Goal: Task Accomplishment & Management: Manage account settings

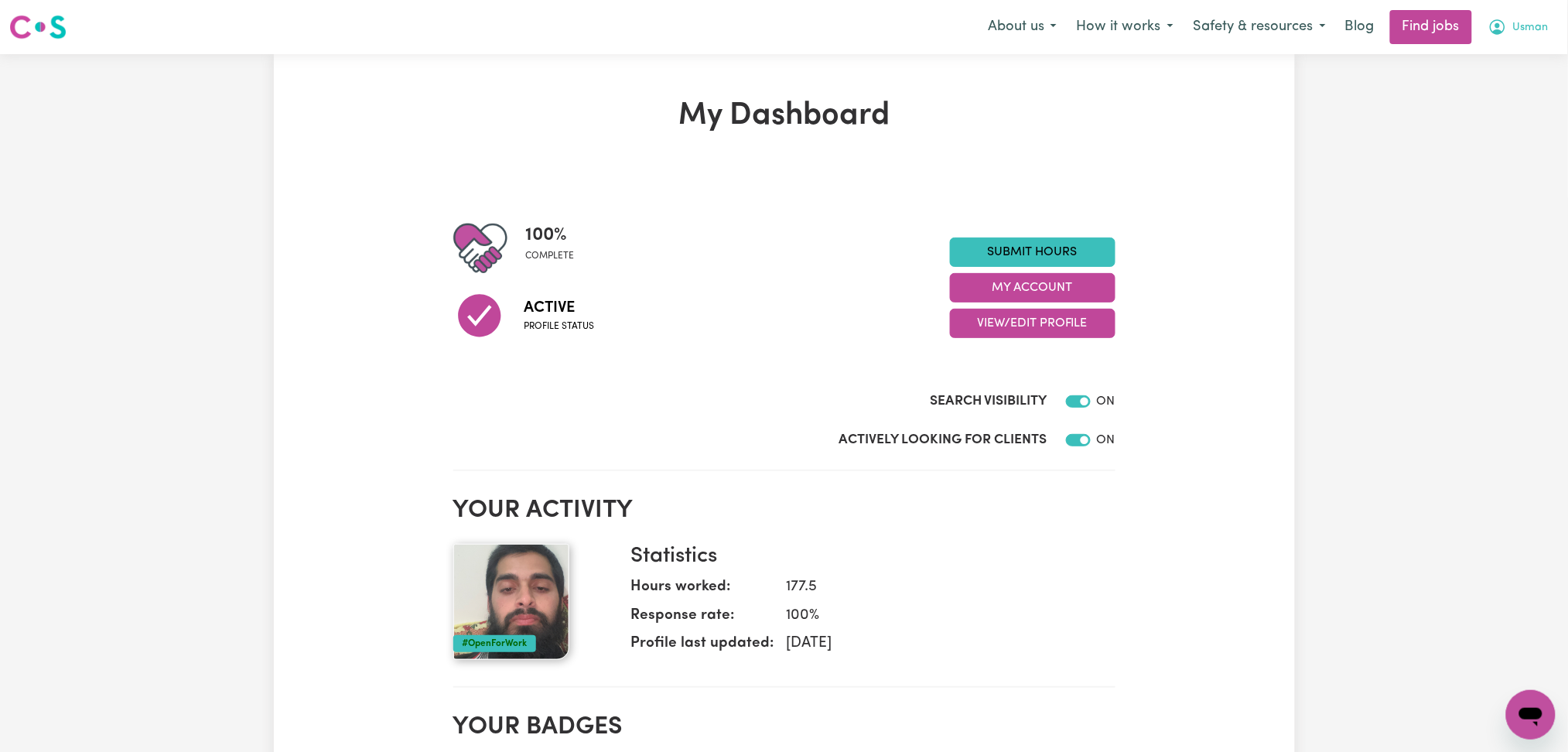
click at [1499, 19] on icon "My Account" at bounding box center [1497, 27] width 19 height 19
click at [1476, 65] on link "My Account" at bounding box center [1496, 60] width 122 height 29
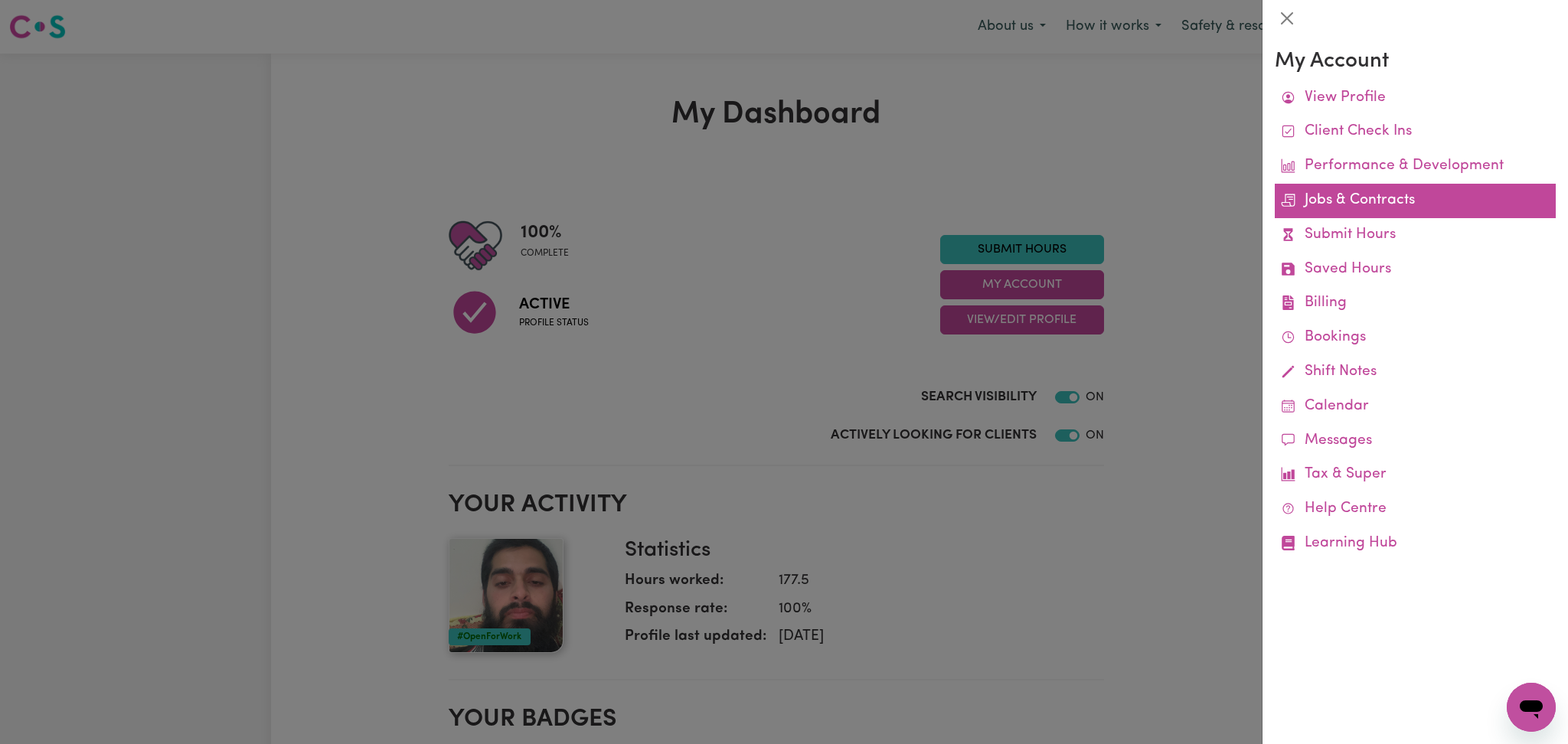
click at [1334, 199] on link "Jobs & Contracts" at bounding box center [1414, 201] width 281 height 34
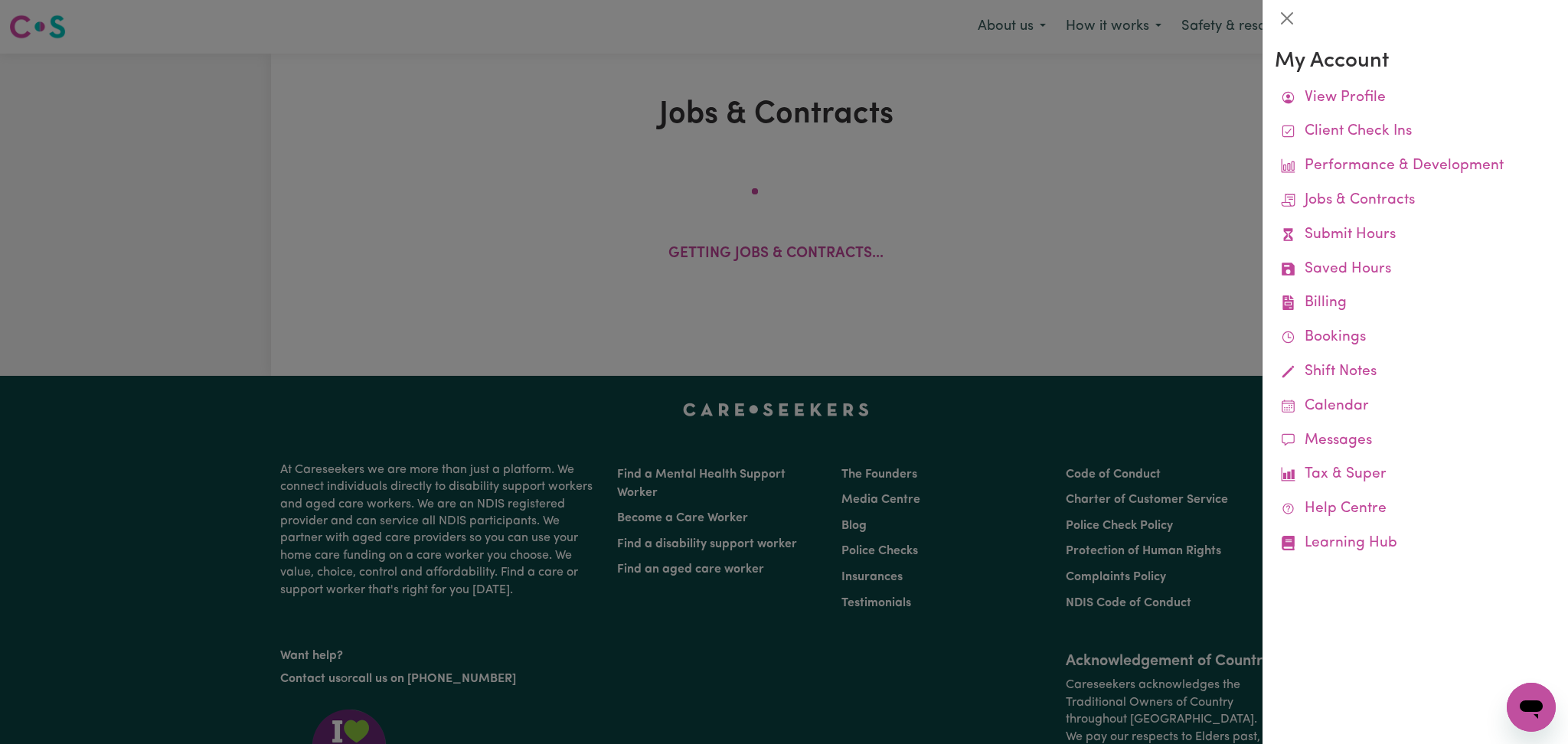
click at [1075, 240] on div at bounding box center [784, 372] width 1568 height 744
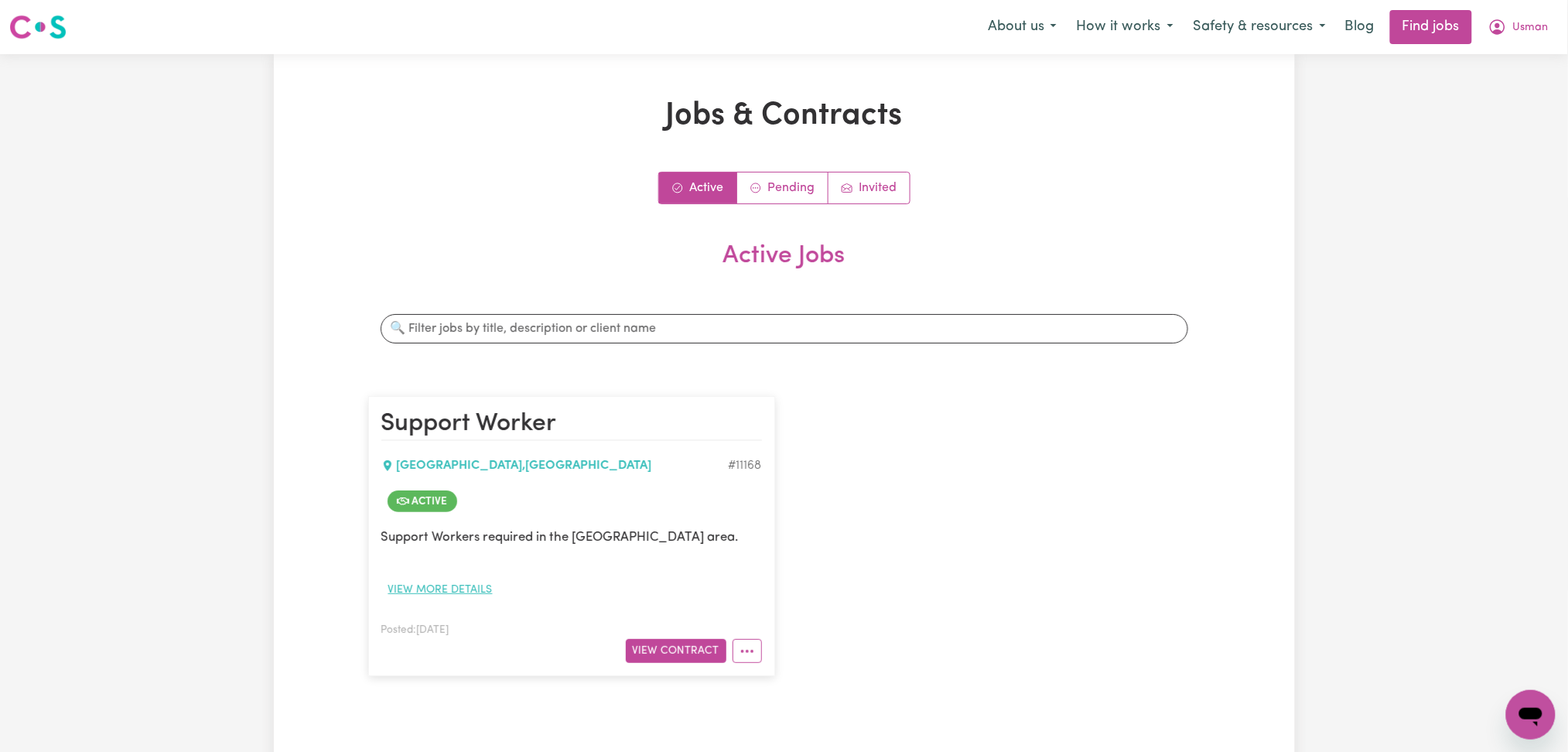
click at [448, 585] on button "View more details" at bounding box center [440, 590] width 119 height 24
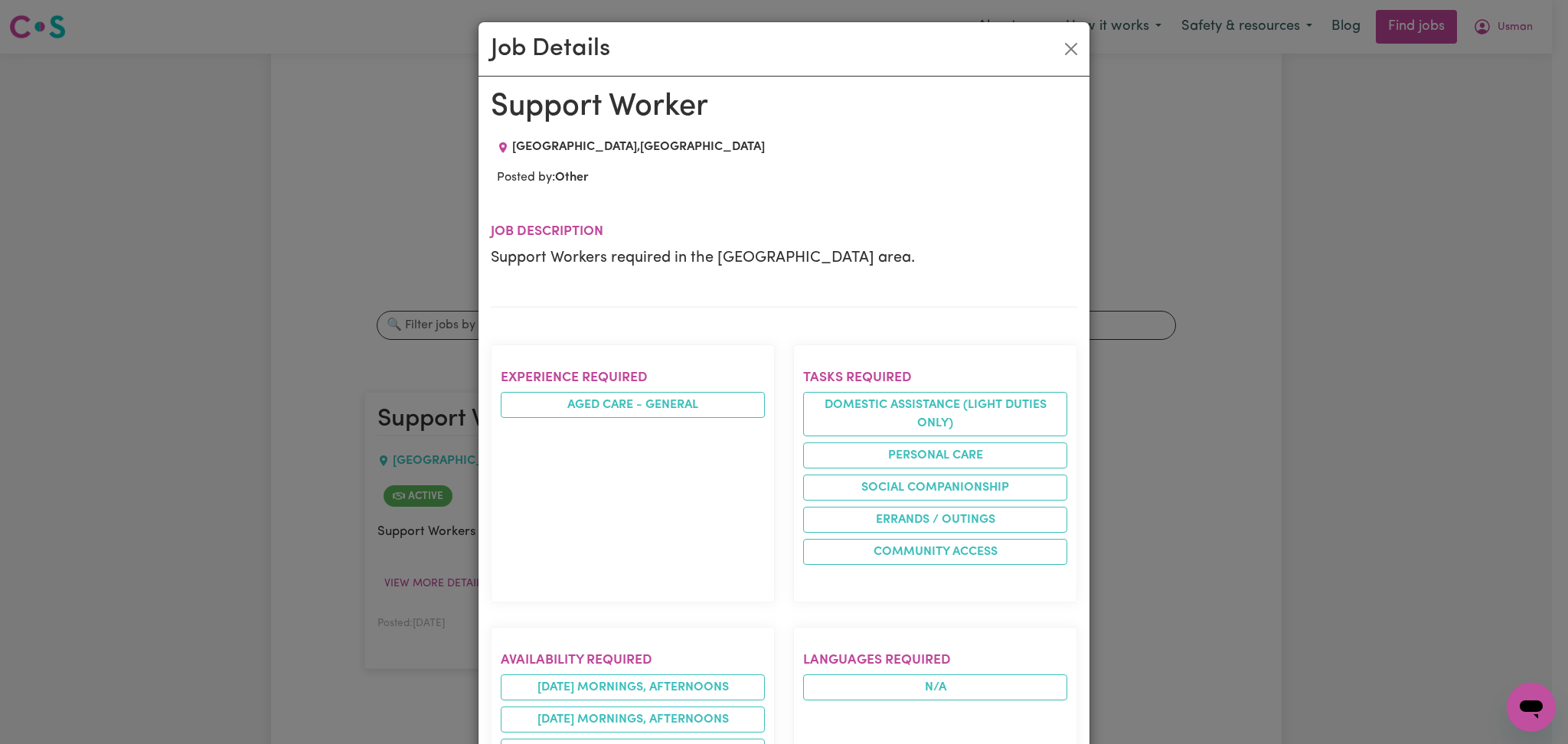
click at [1200, 411] on div "Job Details Support Worker [GEOGRAPHIC_DATA] , [GEOGRAPHIC_DATA] Posted by: Oth…" at bounding box center [784, 372] width 1568 height 744
click at [1061, 51] on button "Close" at bounding box center [1071, 49] width 25 height 25
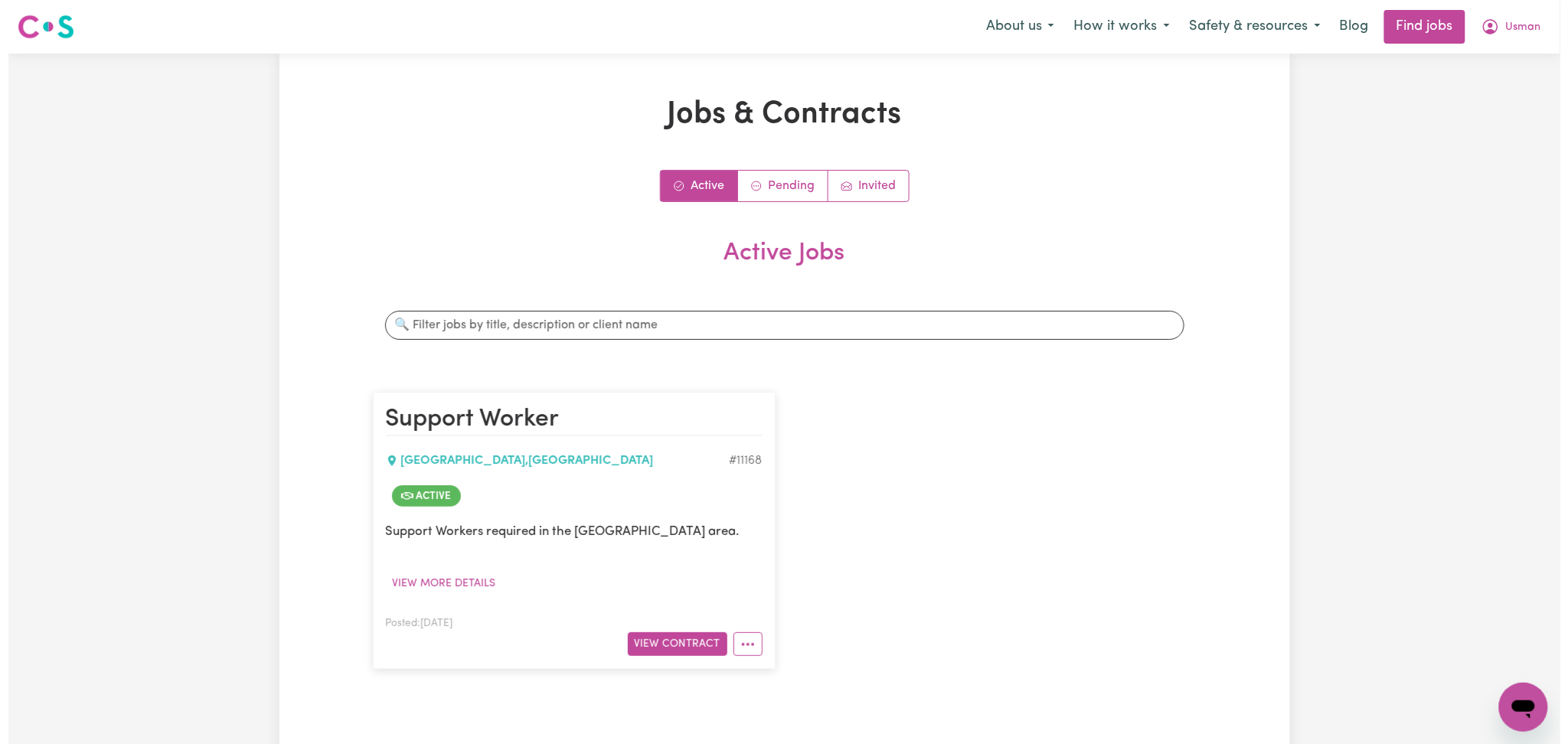
scroll to position [204, 0]
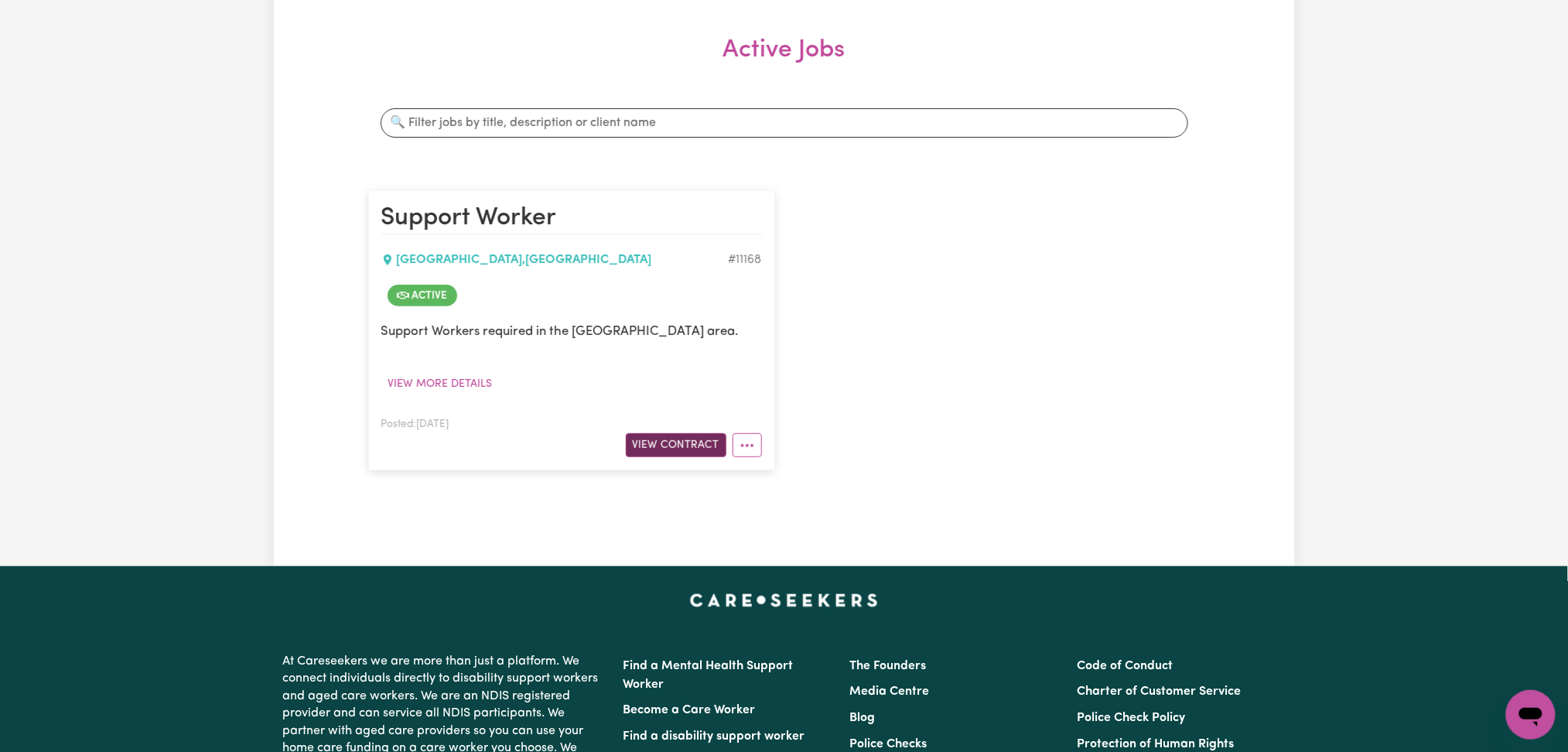
click at [688, 447] on button "View Contract" at bounding box center [676, 445] width 100 height 24
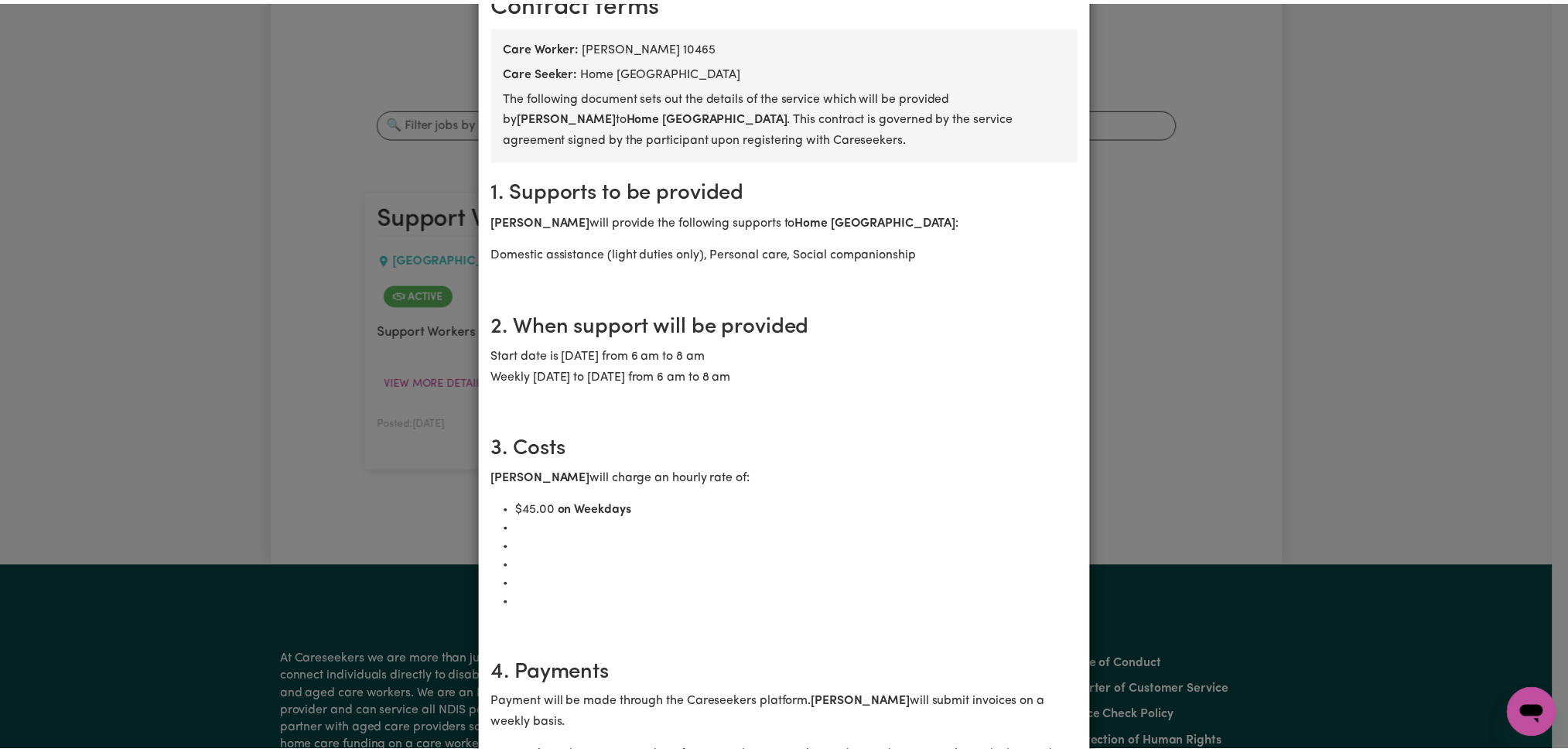
scroll to position [0, 0]
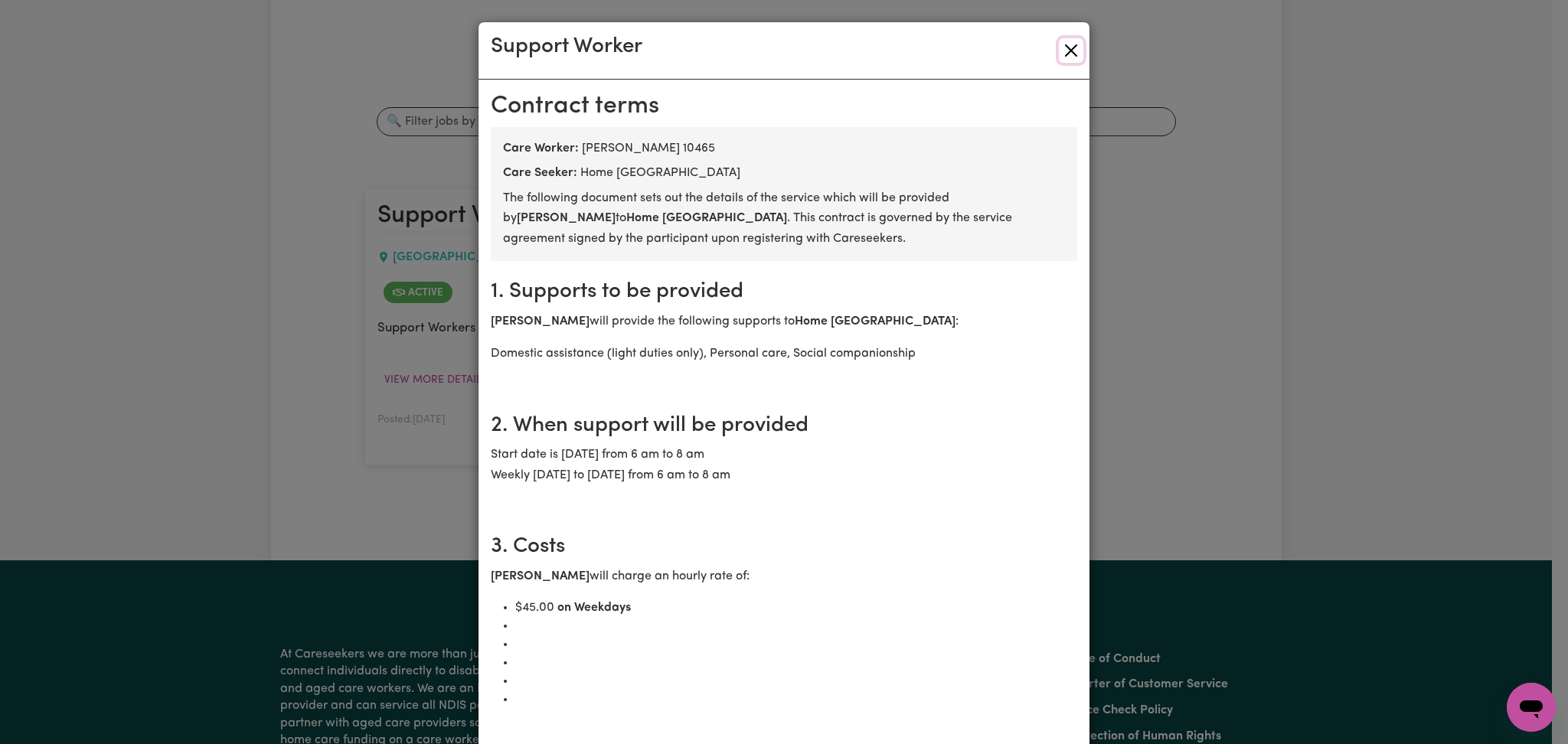
drag, startPoint x: 1060, startPoint y: 50, endPoint x: 1258, endPoint y: 182, distance: 238.0
click at [1060, 50] on button "Close" at bounding box center [1071, 50] width 25 height 25
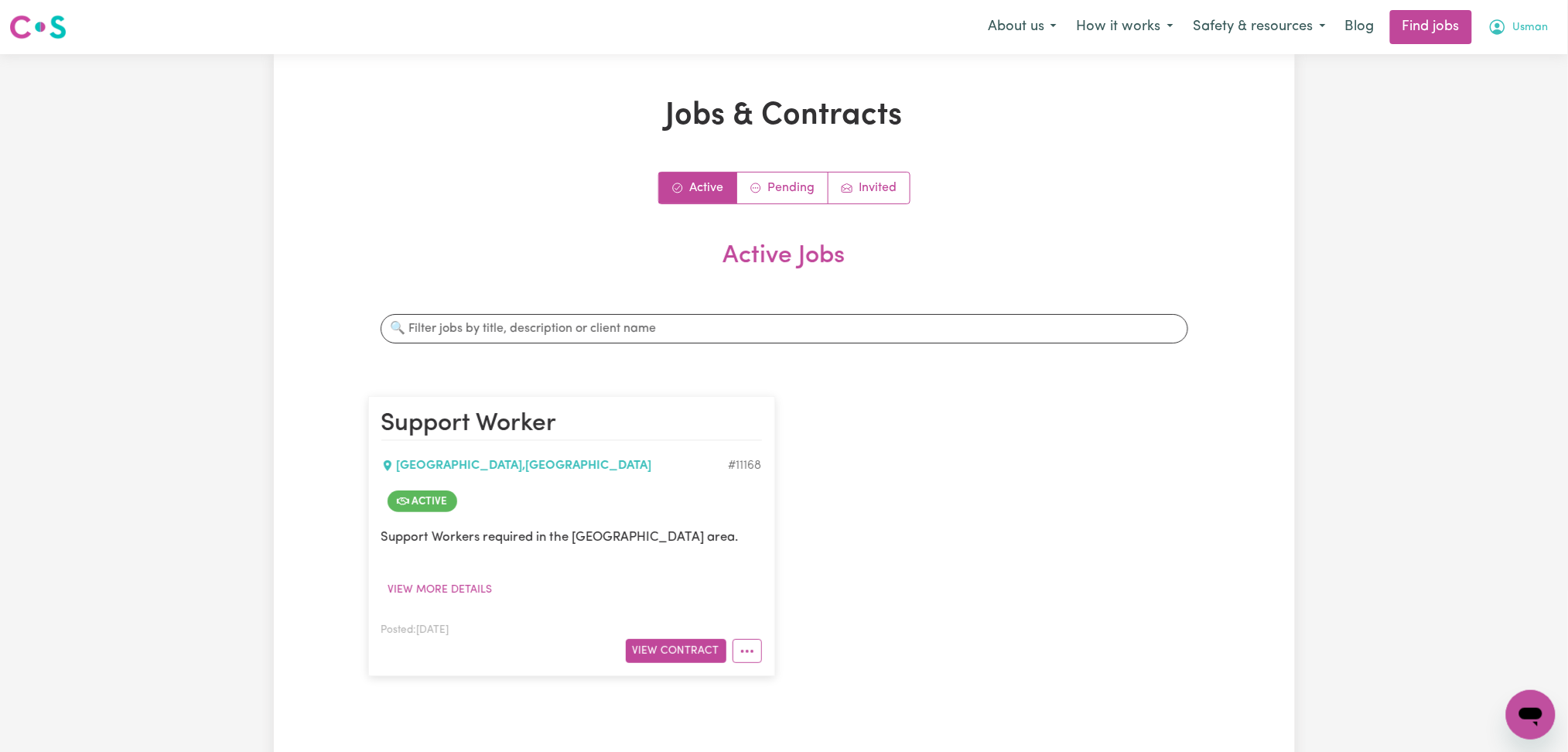
click at [1510, 27] on button "Usman" at bounding box center [1519, 27] width 81 height 32
click at [1482, 119] on link "Logout" at bounding box center [1496, 118] width 122 height 29
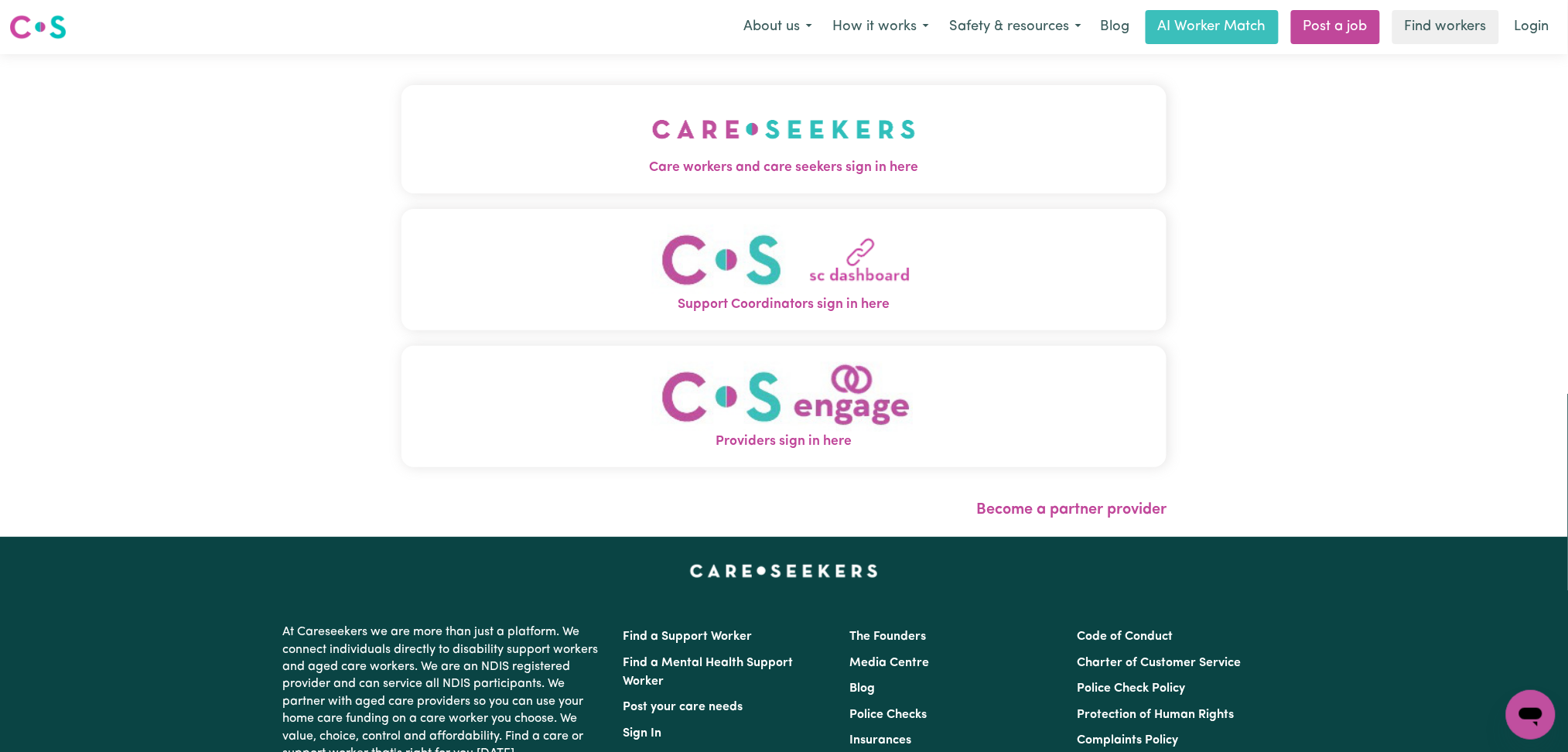
click at [652, 145] on img "Care workers and care seekers sign in here" at bounding box center [784, 128] width 264 height 57
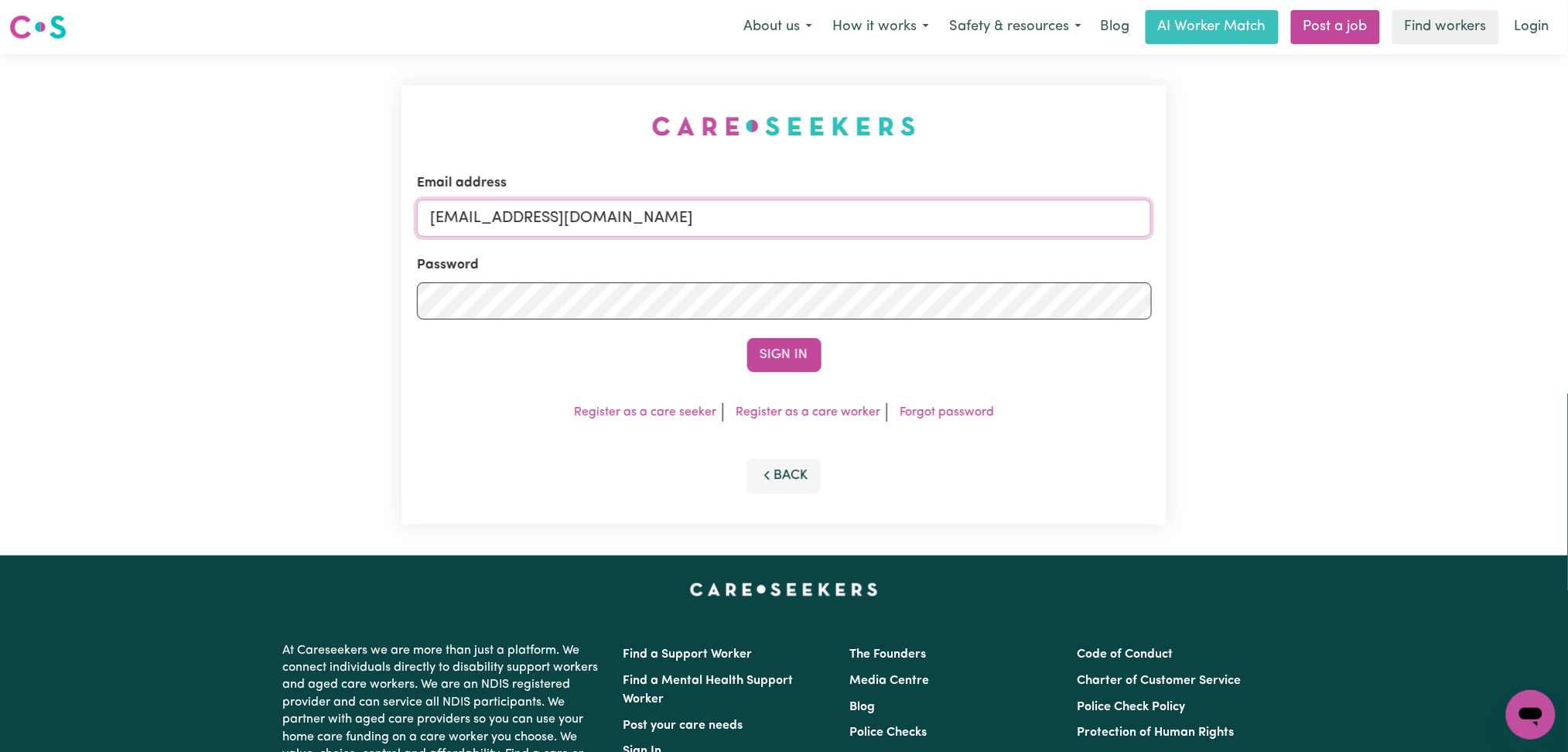
drag, startPoint x: 612, startPoint y: 202, endPoint x: 583, endPoint y: 218, distance: 33.1
click at [612, 202] on input "[EMAIL_ADDRESS][DOMAIN_NAME]" at bounding box center [784, 218] width 735 height 37
drag, startPoint x: 507, startPoint y: 205, endPoint x: 888, endPoint y: 210, distance: 381.0
click at [888, 209] on input "Superuser~[EMAIL_ADDRESS][DOMAIN_NAME]" at bounding box center [784, 218] width 735 height 37
type input "Superuser~[EMAIL_ADDRESS][DOMAIN_NAME]"
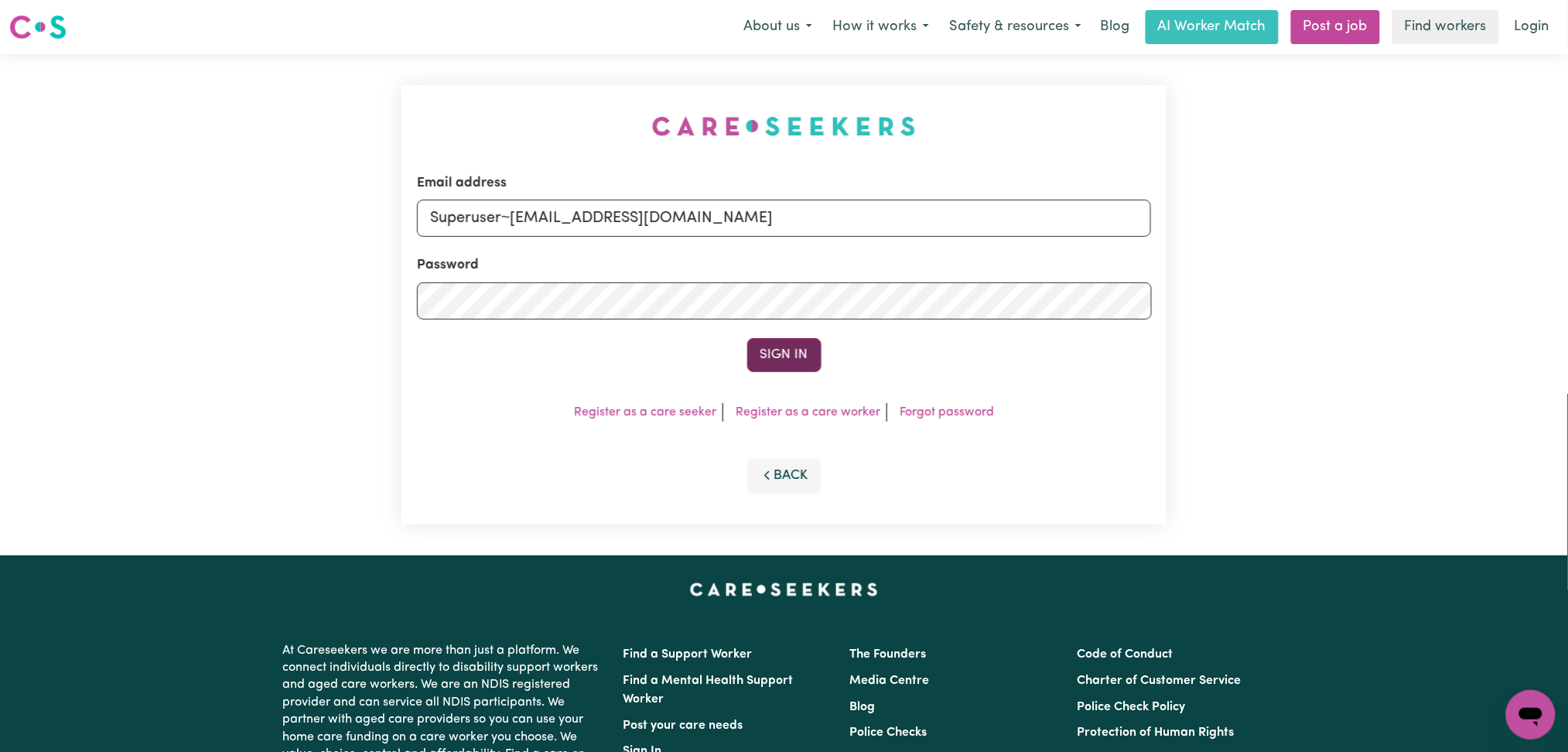
click at [772, 352] on button "Sign In" at bounding box center [784, 355] width 74 height 34
